Goal: Check status: Check status

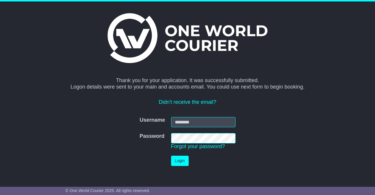
type input "**********"
click at [178, 159] on button "Login" at bounding box center [180, 161] width 18 height 10
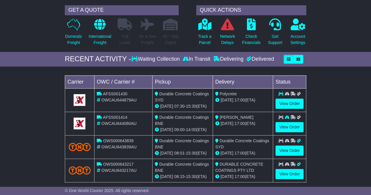
scroll to position [59, 0]
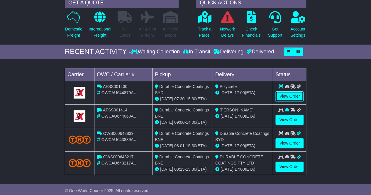
click at [283, 95] on link "View Order" at bounding box center [289, 96] width 28 height 10
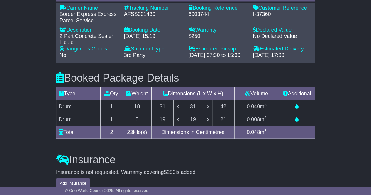
scroll to position [469, 0]
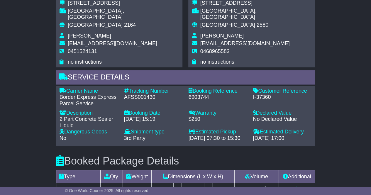
click at [264, 146] on div "Booked Package Details (nonstackable) Type Qty. Weight Dimensions (L x W x H) V…" at bounding box center [185, 187] width 265 height 82
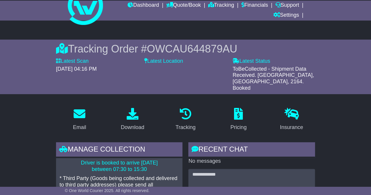
scroll to position [0, 0]
